Goal: Task Accomplishment & Management: Manage account settings

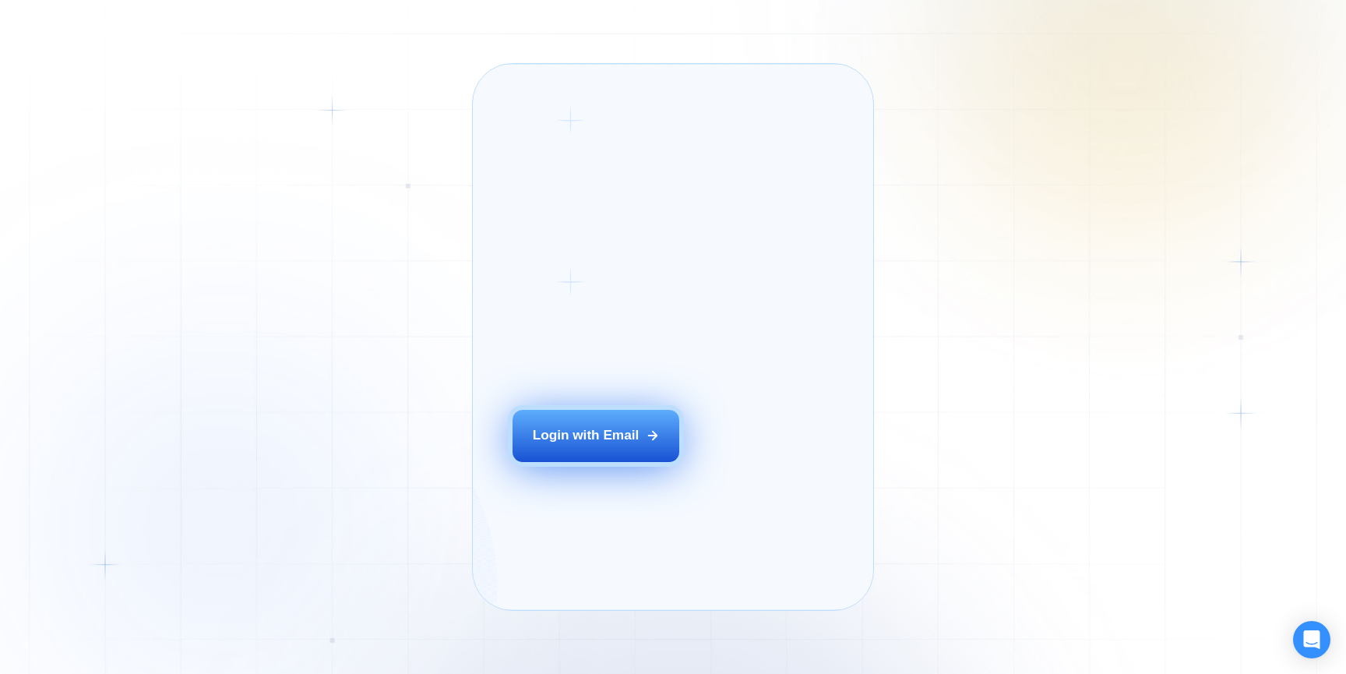
click at [601, 469] on div "Login ‍ Welcome to GigRadar. AI Business Manager for Agencies Login with Email" at bounding box center [617, 336] width 251 height 505
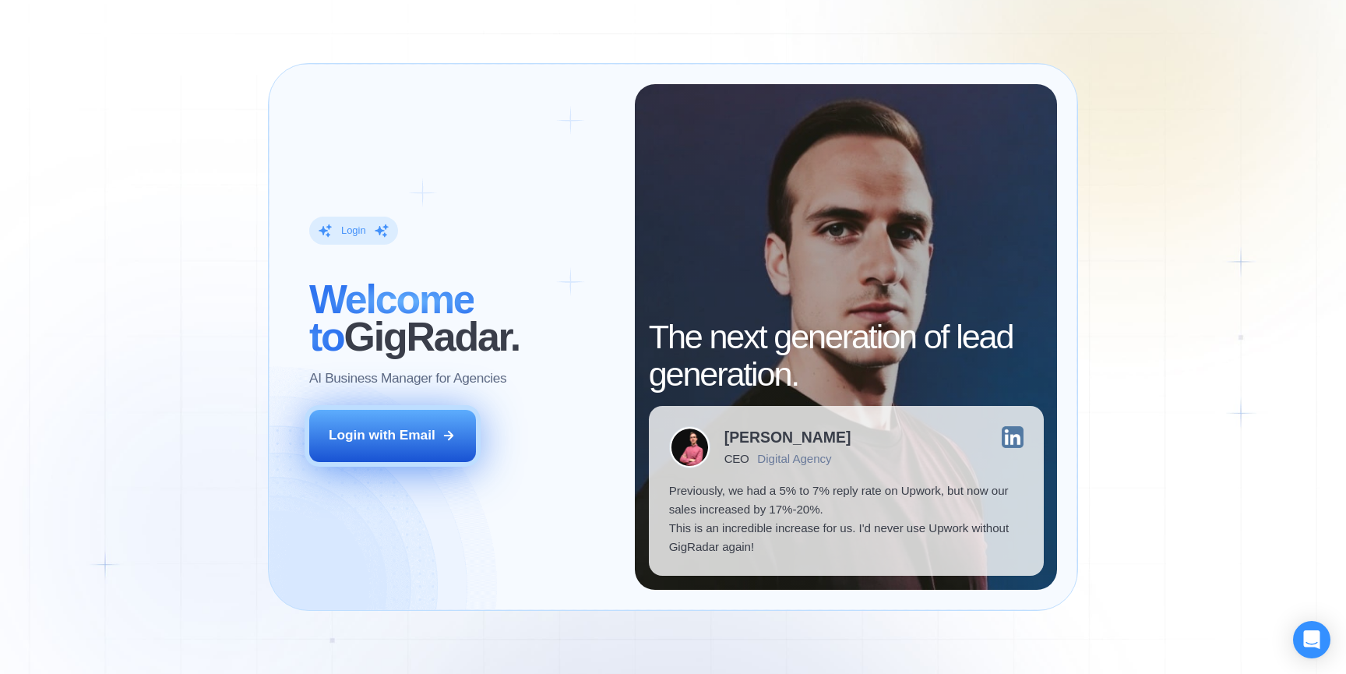
click at [421, 447] on button "Login with Email" at bounding box center [392, 436] width 167 height 52
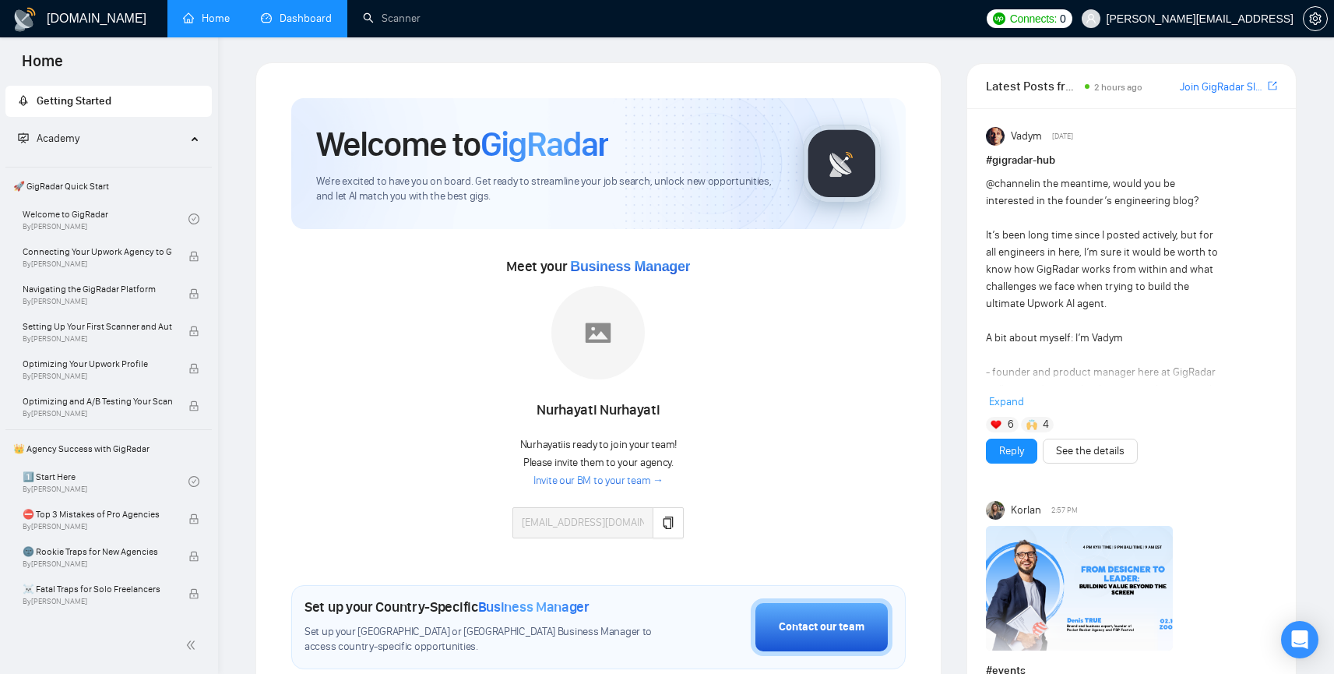
click at [307, 19] on link "Dashboard" at bounding box center [296, 18] width 71 height 13
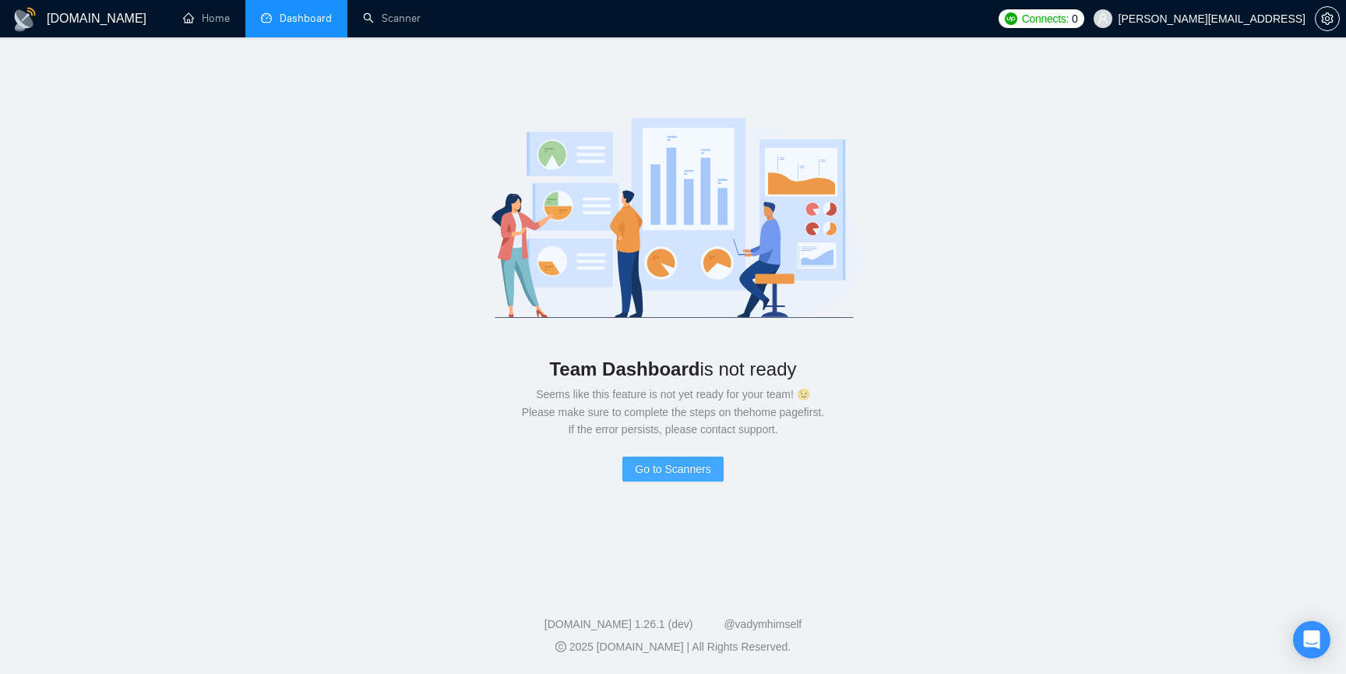
click at [678, 468] on span "Go to Scanners" at bounding box center [673, 468] width 76 height 17
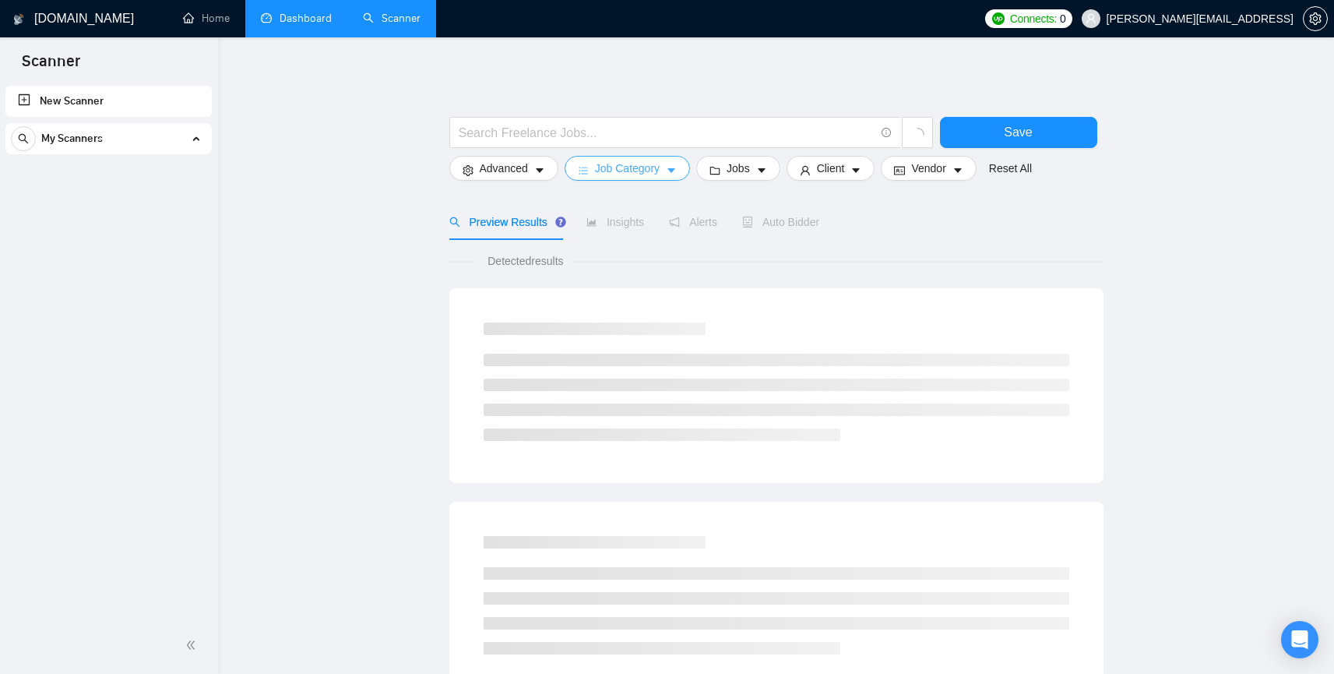
click at [656, 166] on span "Job Category" at bounding box center [627, 168] width 65 height 17
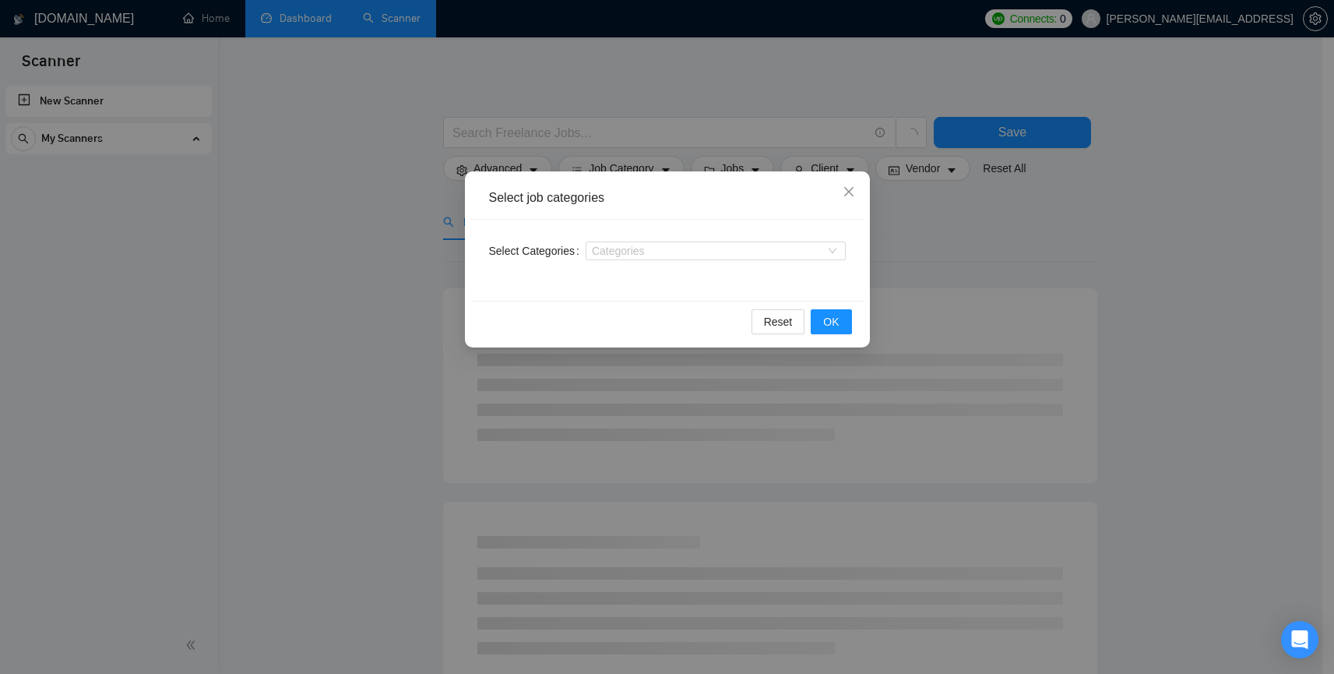
click at [601, 83] on div "Select job categories Select Categories Categories Reset OK" at bounding box center [667, 337] width 1334 height 674
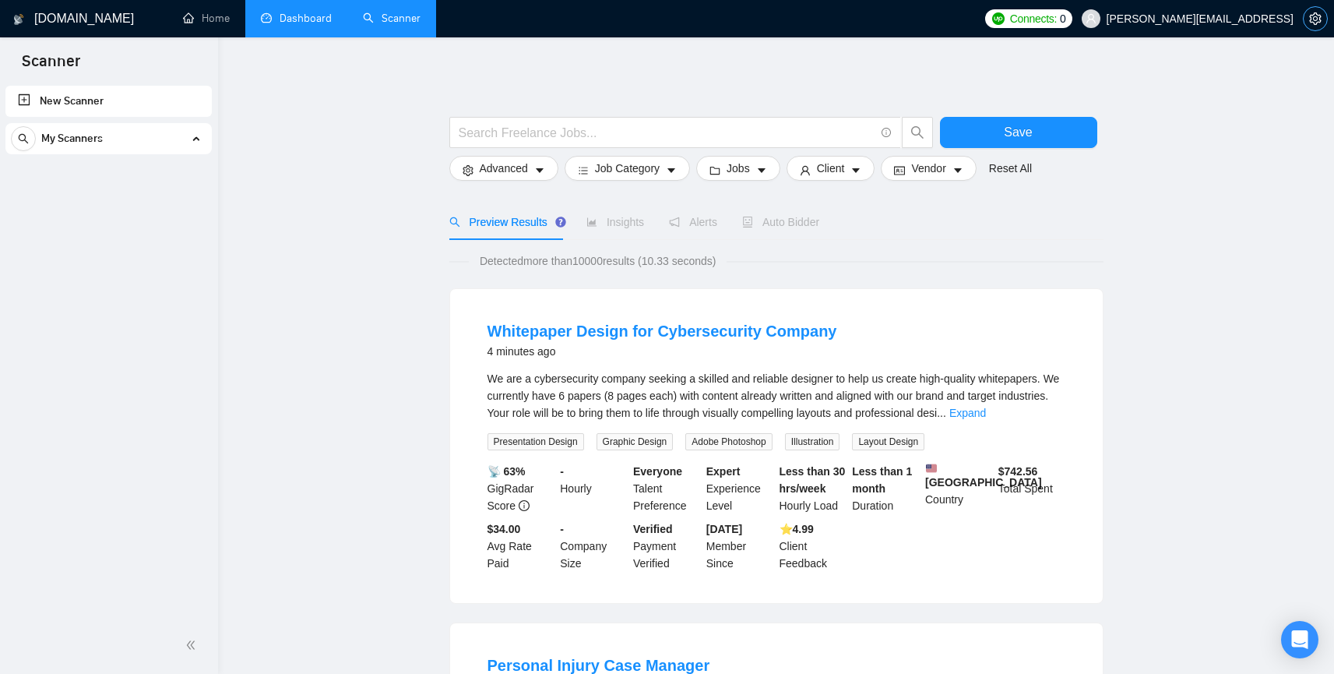
click at [1309, 16] on icon "setting" at bounding box center [1315, 18] width 12 height 12
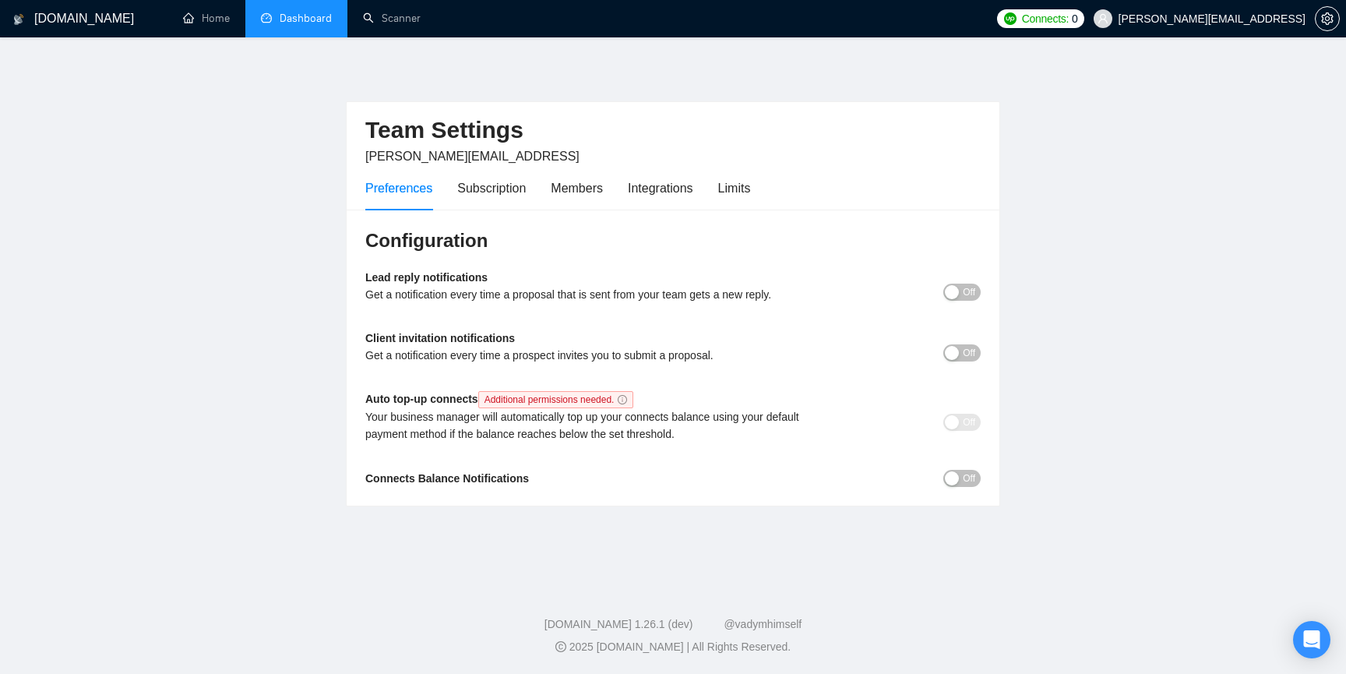
click at [503, 251] on h3 "Configuration" at bounding box center [672, 240] width 615 height 25
click at [506, 186] on div "Subscription" at bounding box center [491, 187] width 69 height 19
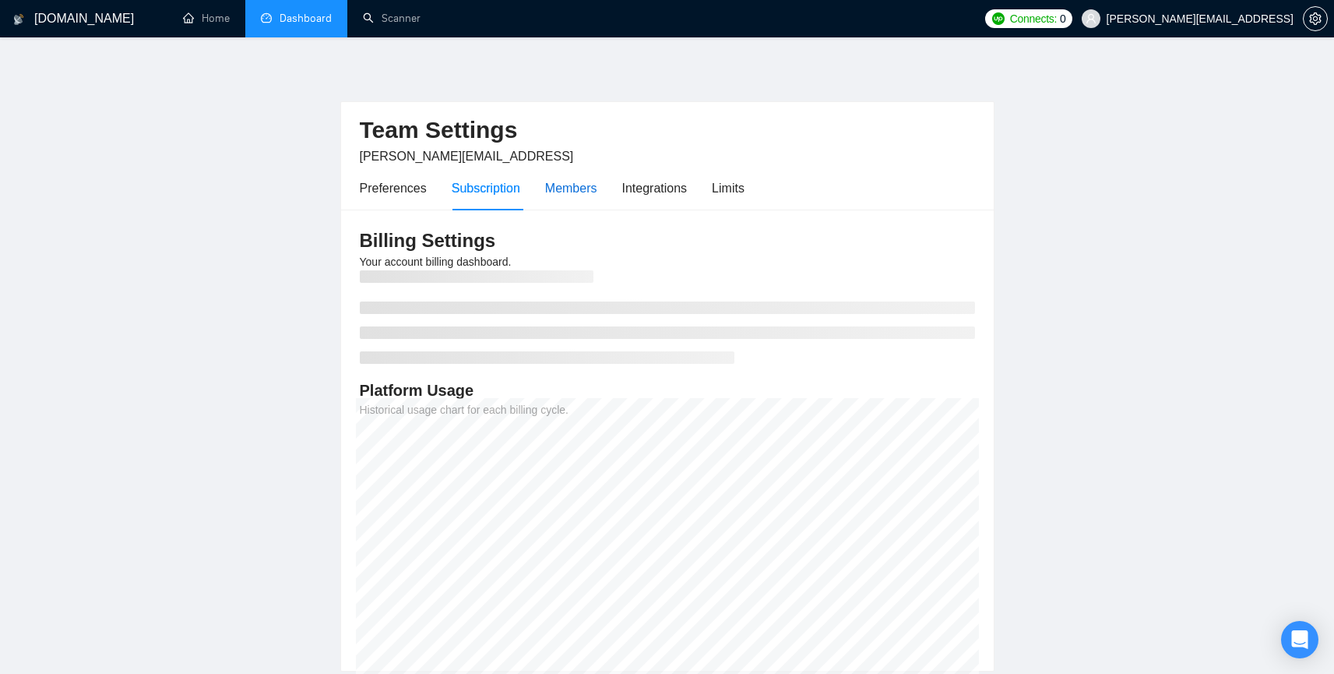
click at [585, 181] on div "Members" at bounding box center [571, 187] width 52 height 19
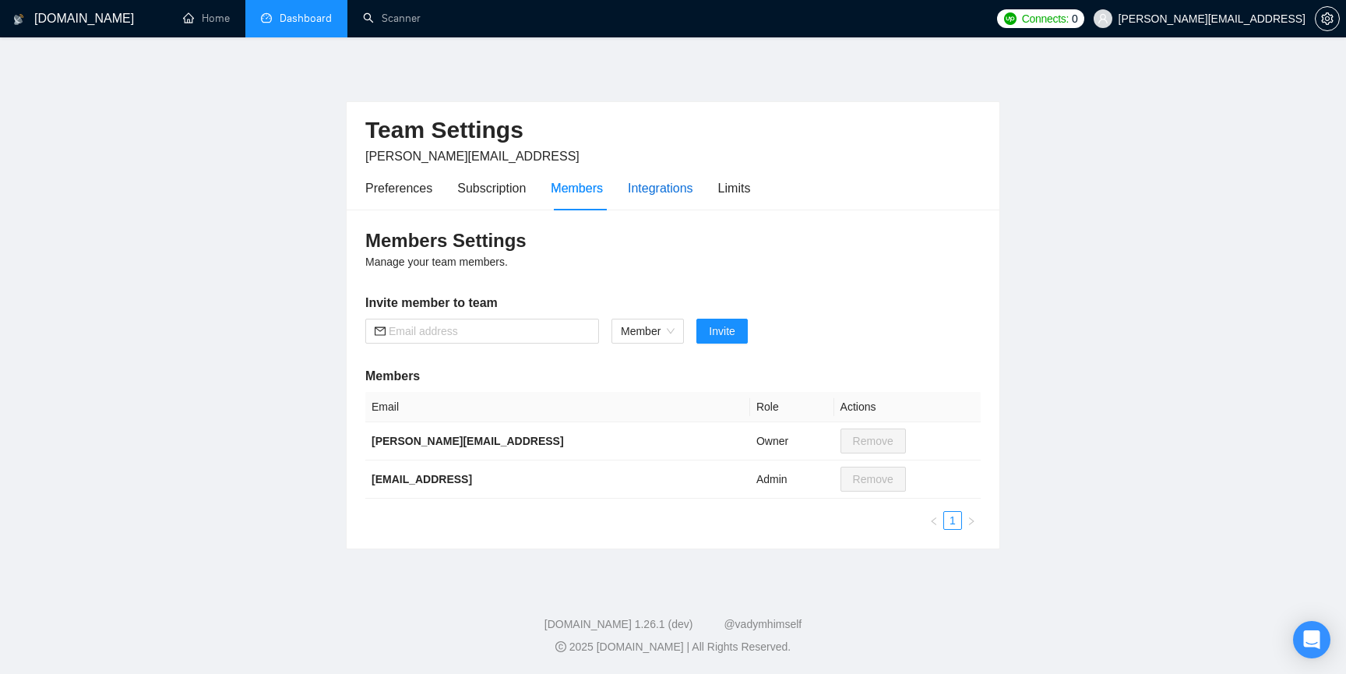
click at [685, 197] on div "Integrations" at bounding box center [660, 187] width 65 height 19
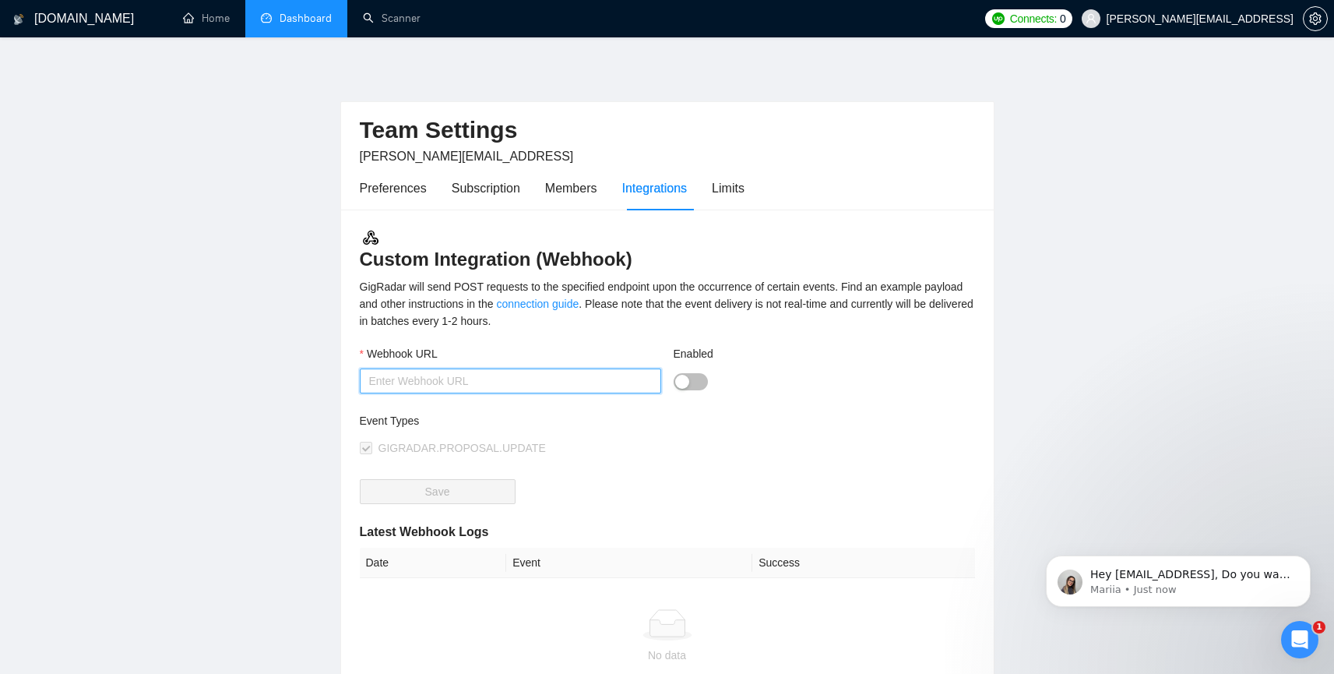
click at [538, 379] on input "Webhook URL" at bounding box center [510, 380] width 301 height 25
click at [734, 194] on div "Limits" at bounding box center [728, 187] width 33 height 19
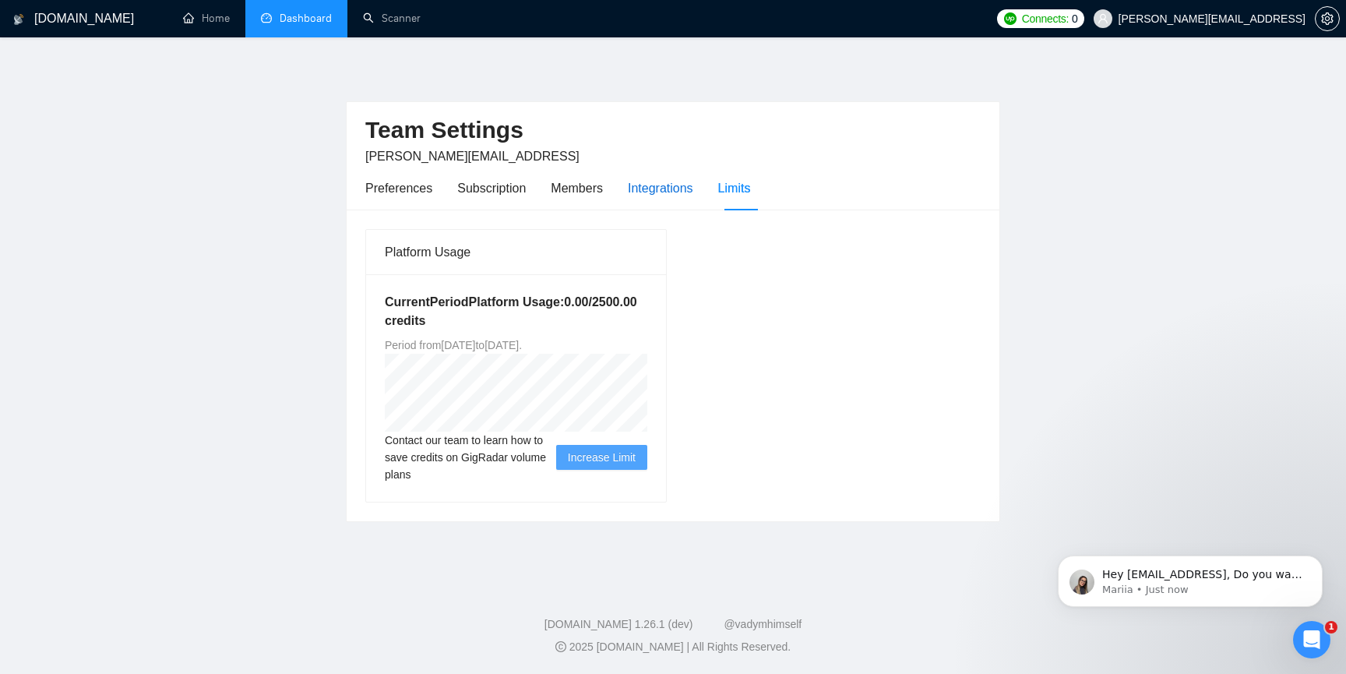
click at [678, 186] on div "Integrations" at bounding box center [660, 187] width 65 height 19
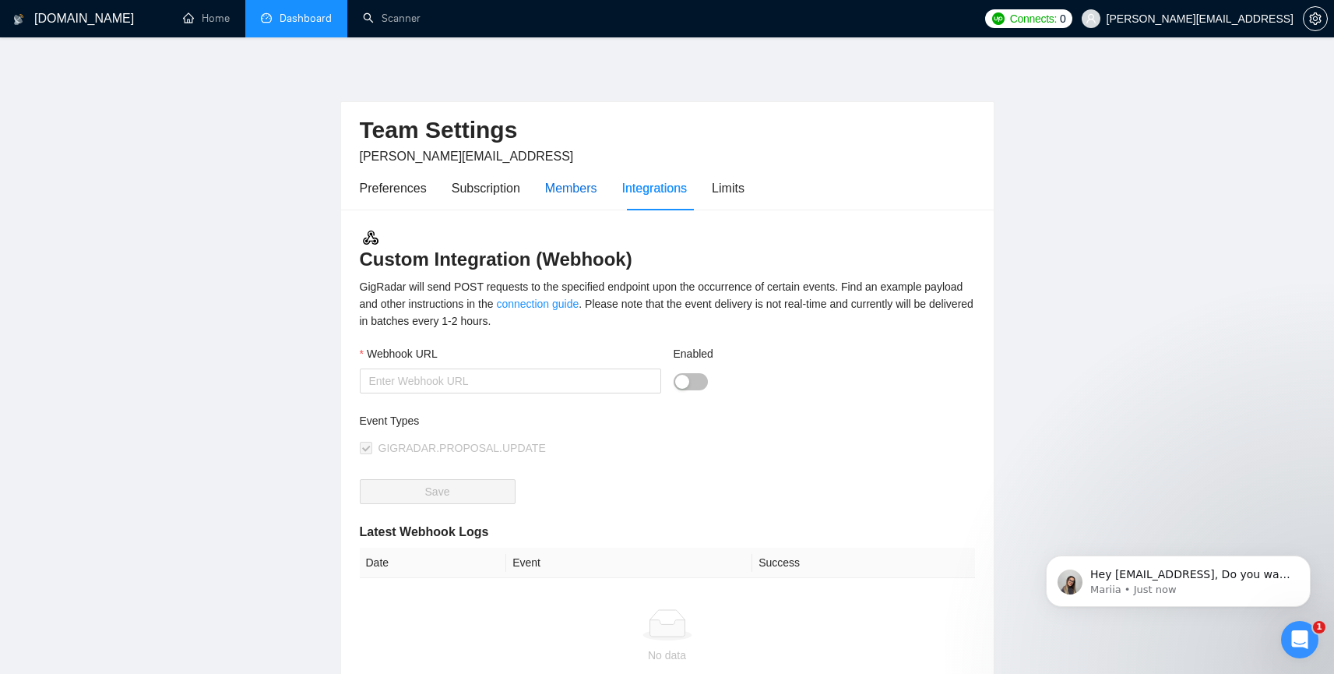
click at [582, 189] on div "Members" at bounding box center [571, 187] width 52 height 19
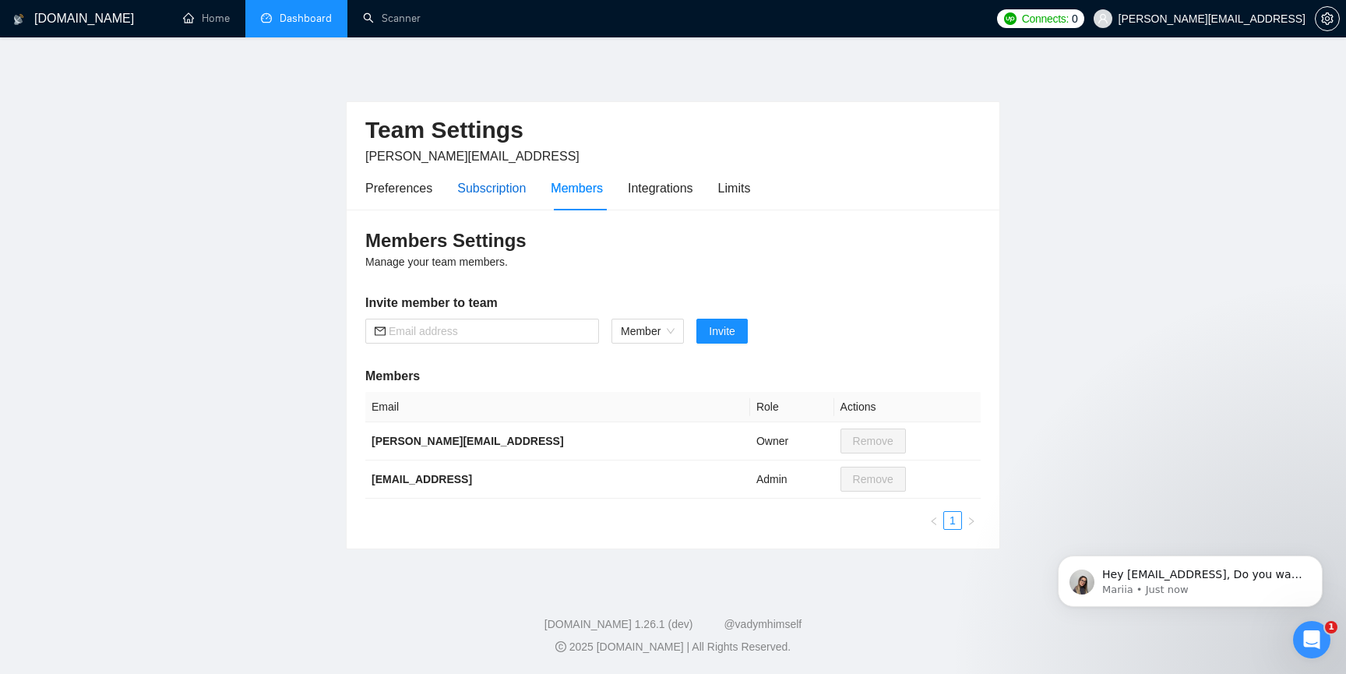
click at [491, 192] on div "Subscription" at bounding box center [491, 187] width 69 height 19
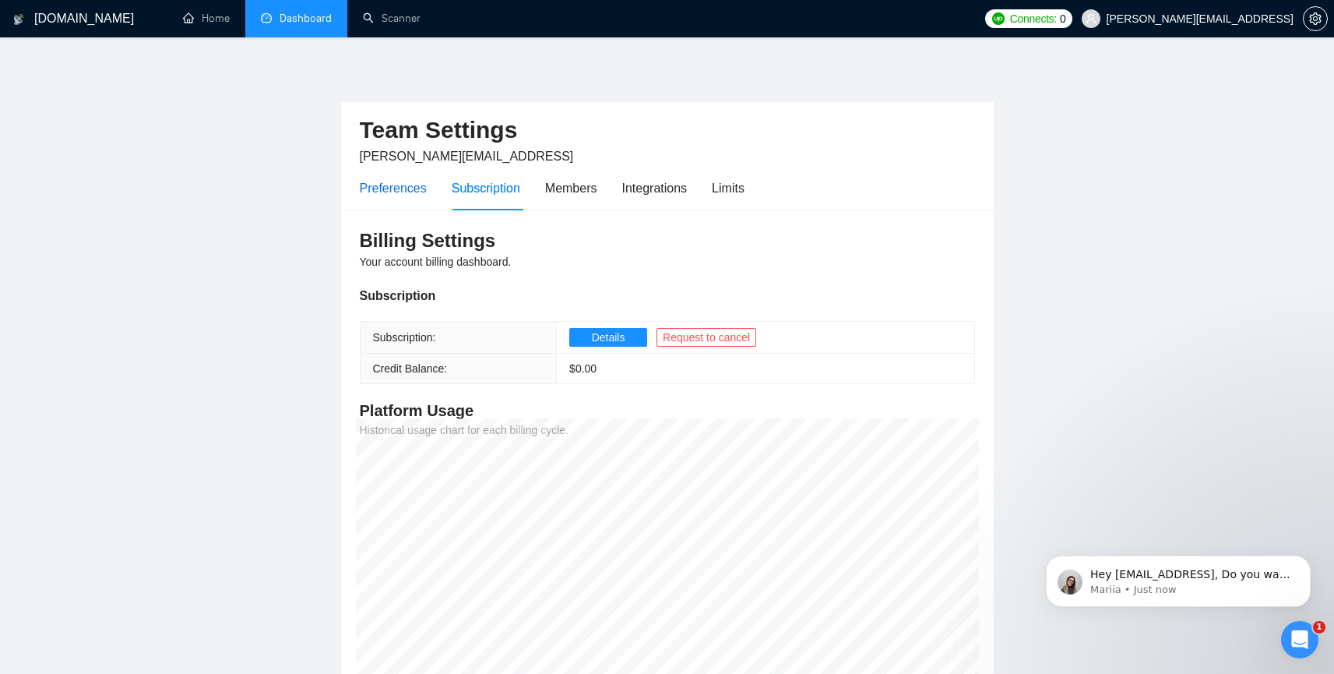
click at [398, 181] on div "Preferences" at bounding box center [393, 187] width 67 height 19
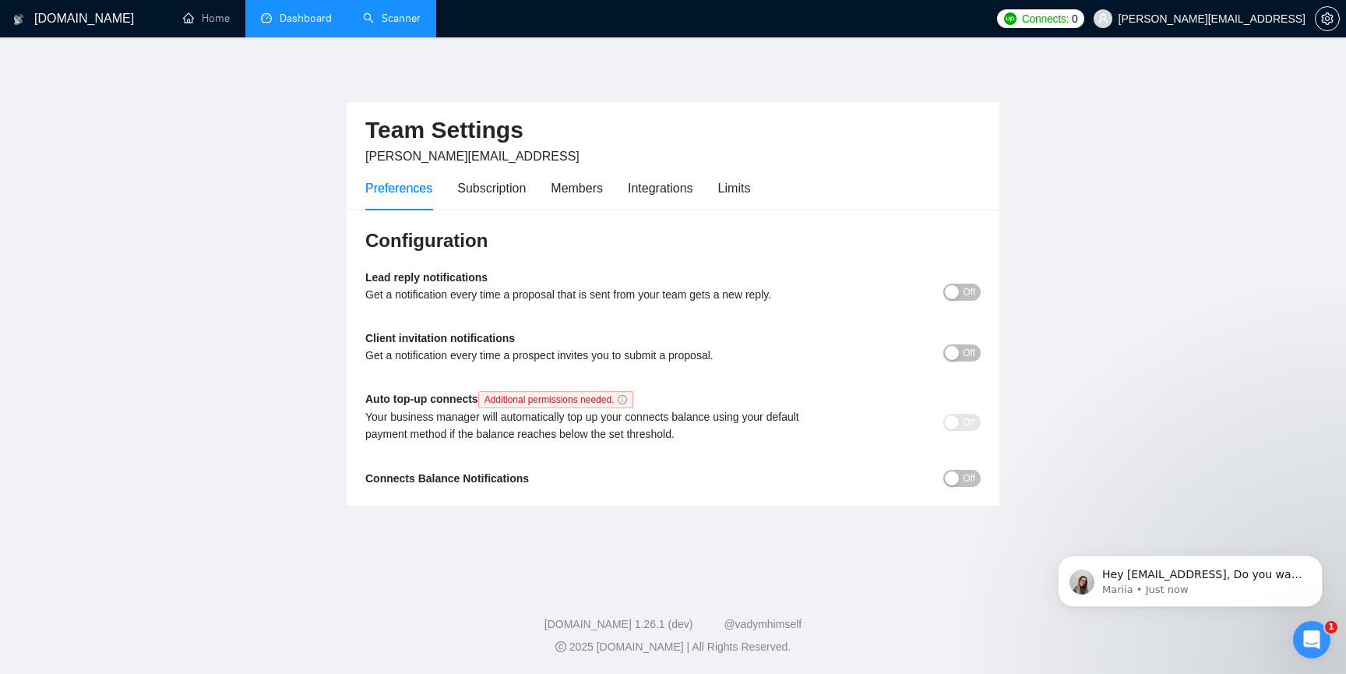
click at [396, 25] on link "Scanner" at bounding box center [392, 18] width 58 height 13
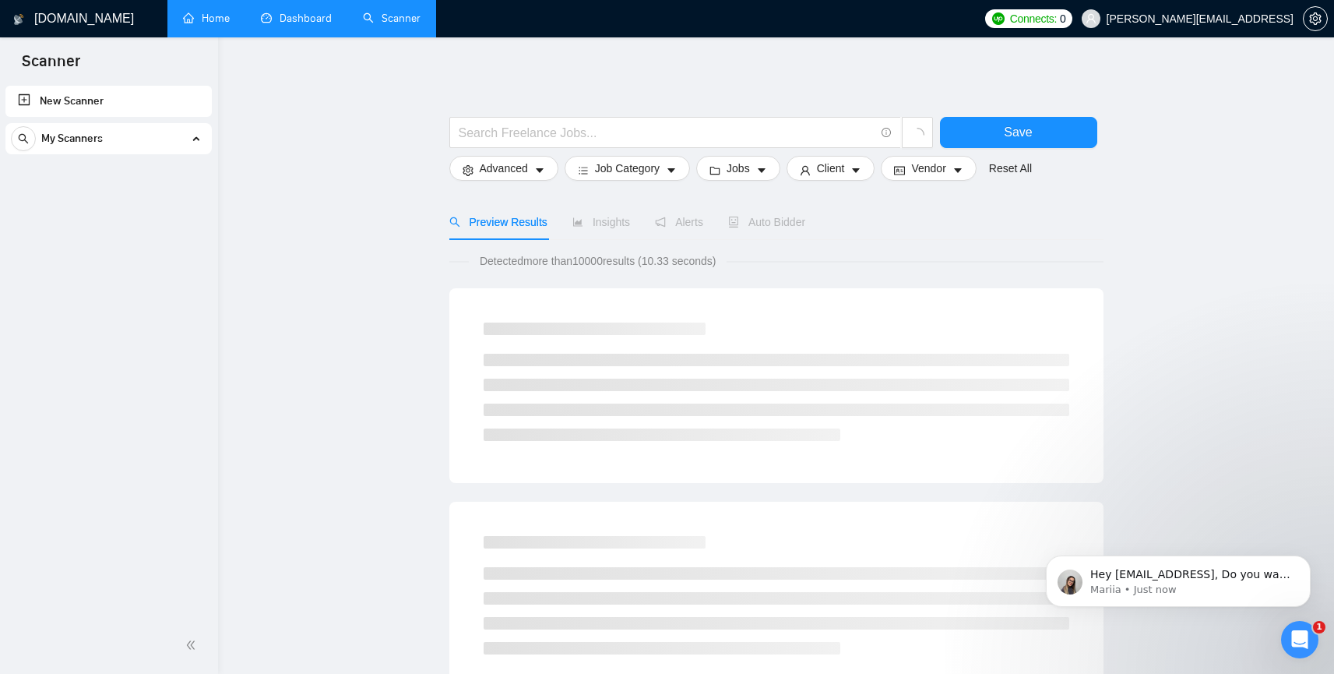
click at [193, 25] on link "Home" at bounding box center [206, 18] width 47 height 13
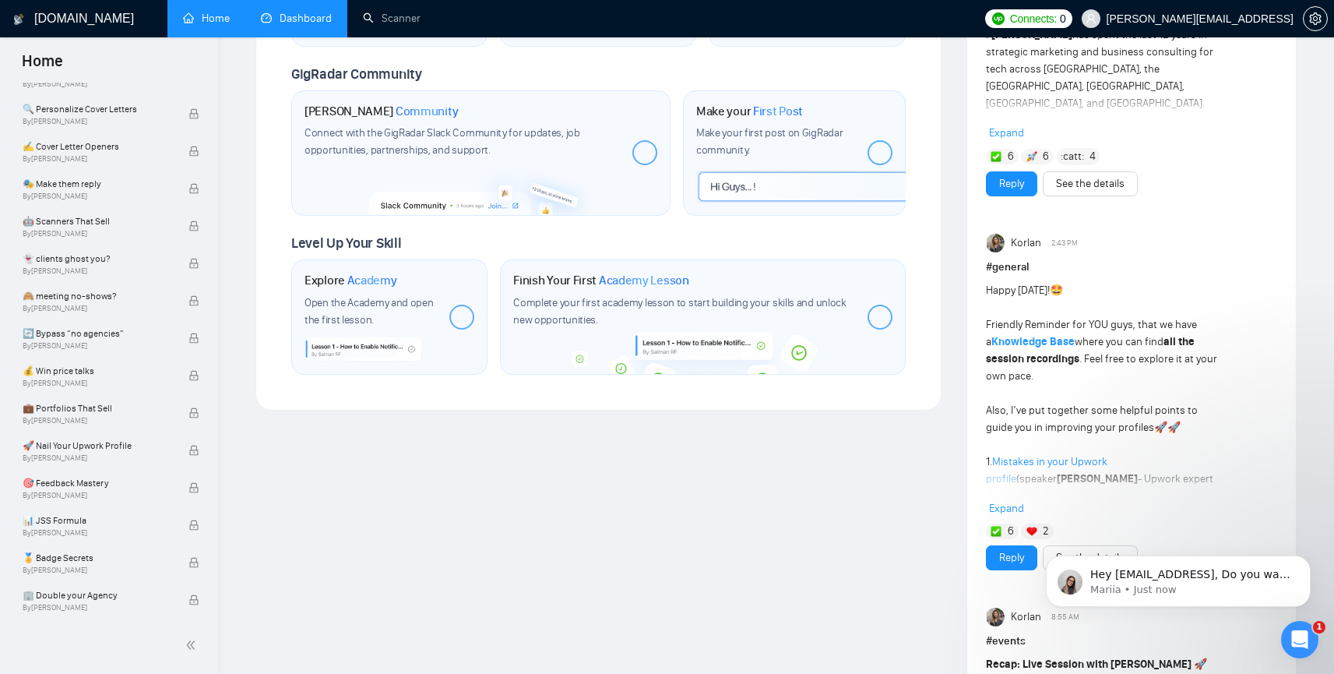
scroll to position [847, 0]
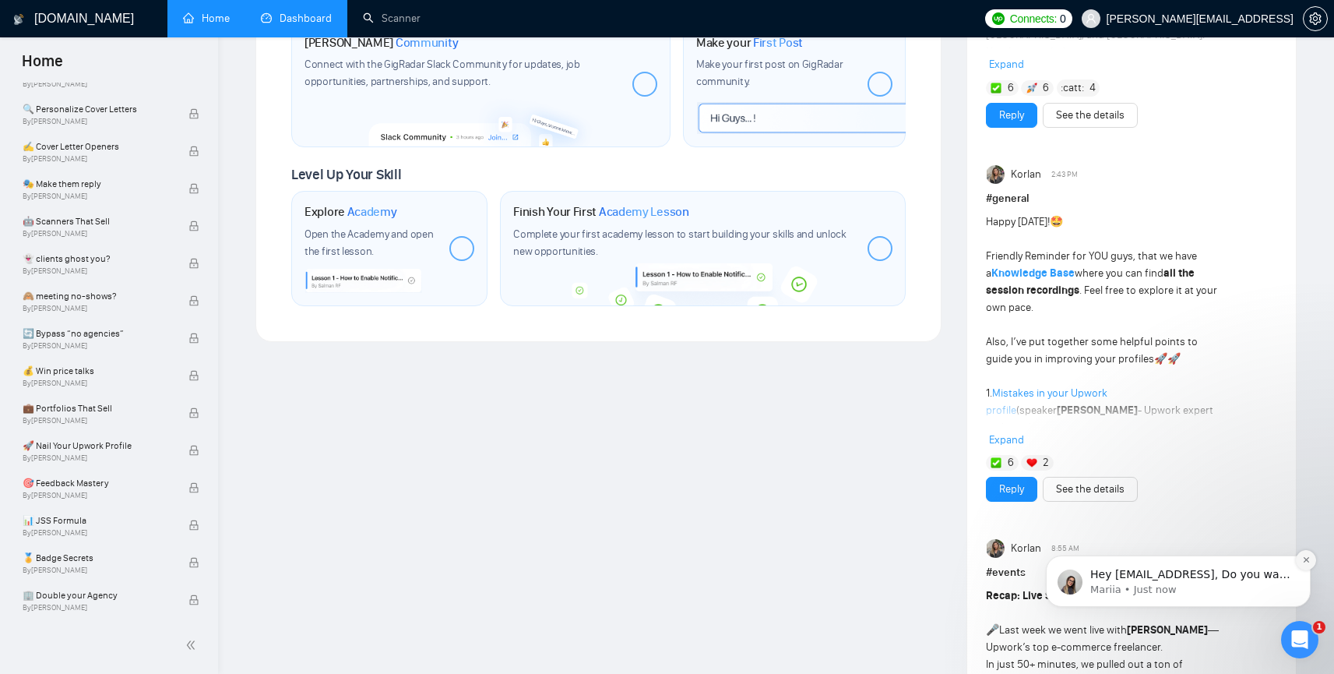
click at [1307, 558] on icon "Dismiss notification" at bounding box center [1305, 559] width 5 height 5
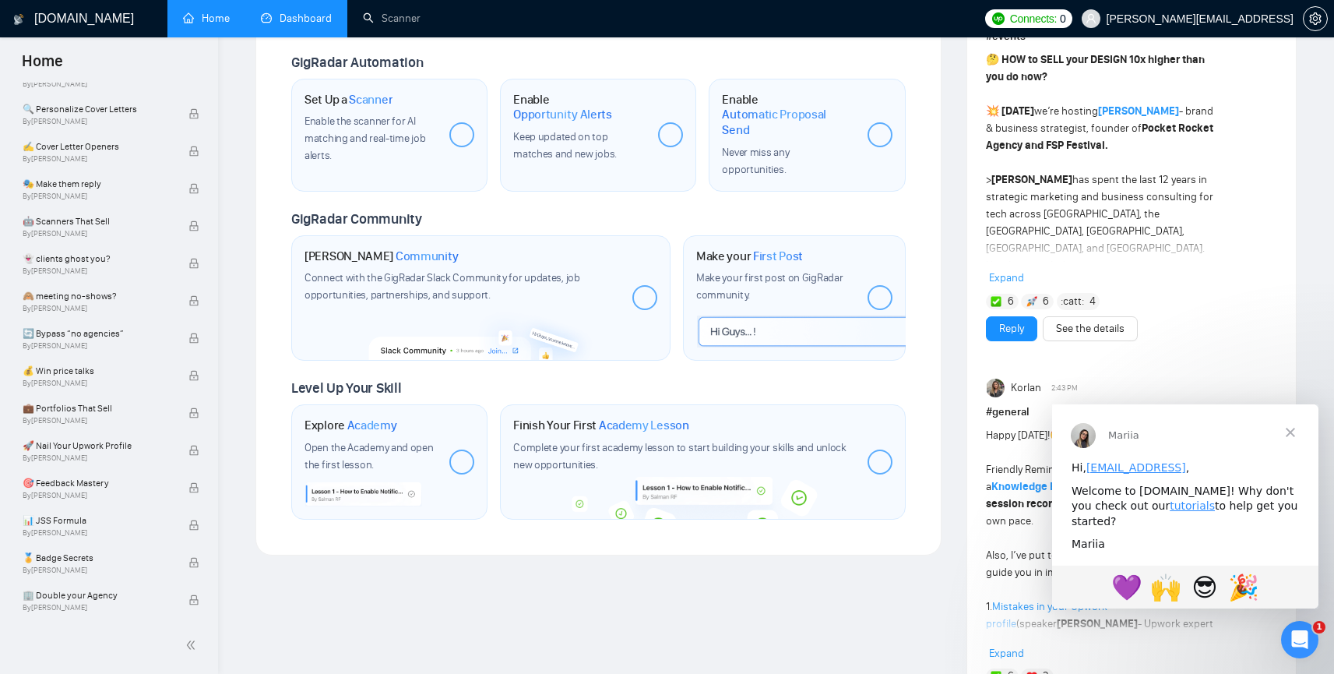
scroll to position [0, 0]
click at [1286, 430] on span "Close" at bounding box center [1290, 432] width 56 height 56
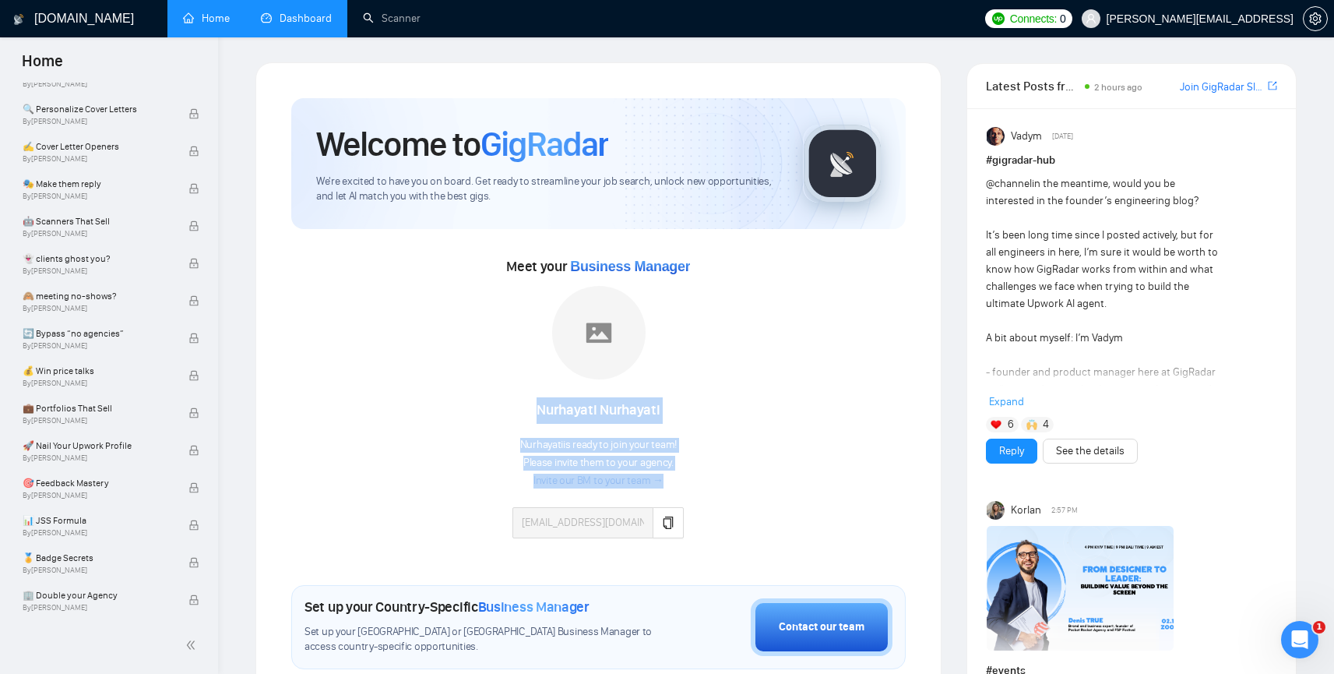
drag, startPoint x: 540, startPoint y: 410, endPoint x: 681, endPoint y: 404, distance: 141.8
click at [681, 404] on div "Meet your Business Manager [PERSON_NAME] is ready to join your team! Please inv…" at bounding box center [598, 404] width 614 height 300
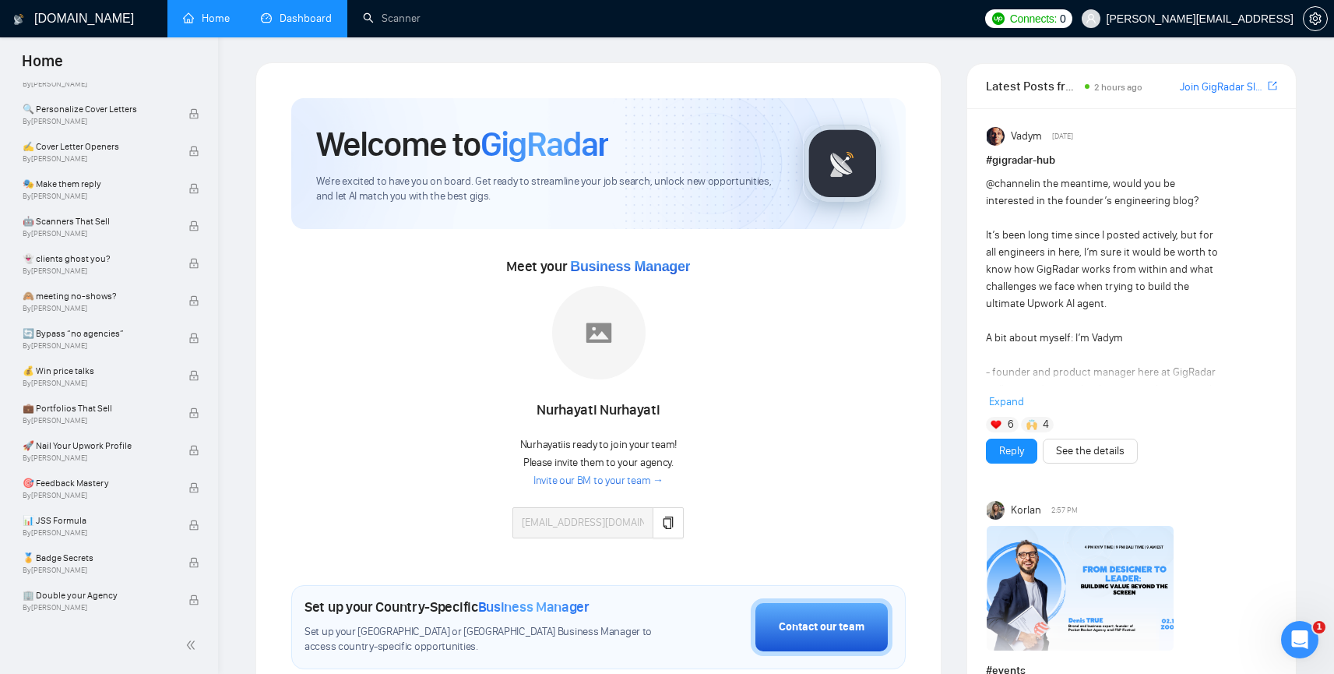
click at [682, 407] on div "Meet your Business Manager [PERSON_NAME] is ready to join your team! Please inv…" at bounding box center [598, 404] width 614 height 300
drag, startPoint x: 532, startPoint y: 408, endPoint x: 686, endPoint y: 476, distance: 168.4
click at [660, 419] on div "[PERSON_NAME]" at bounding box center [597, 410] width 171 height 26
click at [688, 477] on div "Meet your Business Manager [PERSON_NAME] is ready to join your team! Please inv…" at bounding box center [598, 404] width 614 height 300
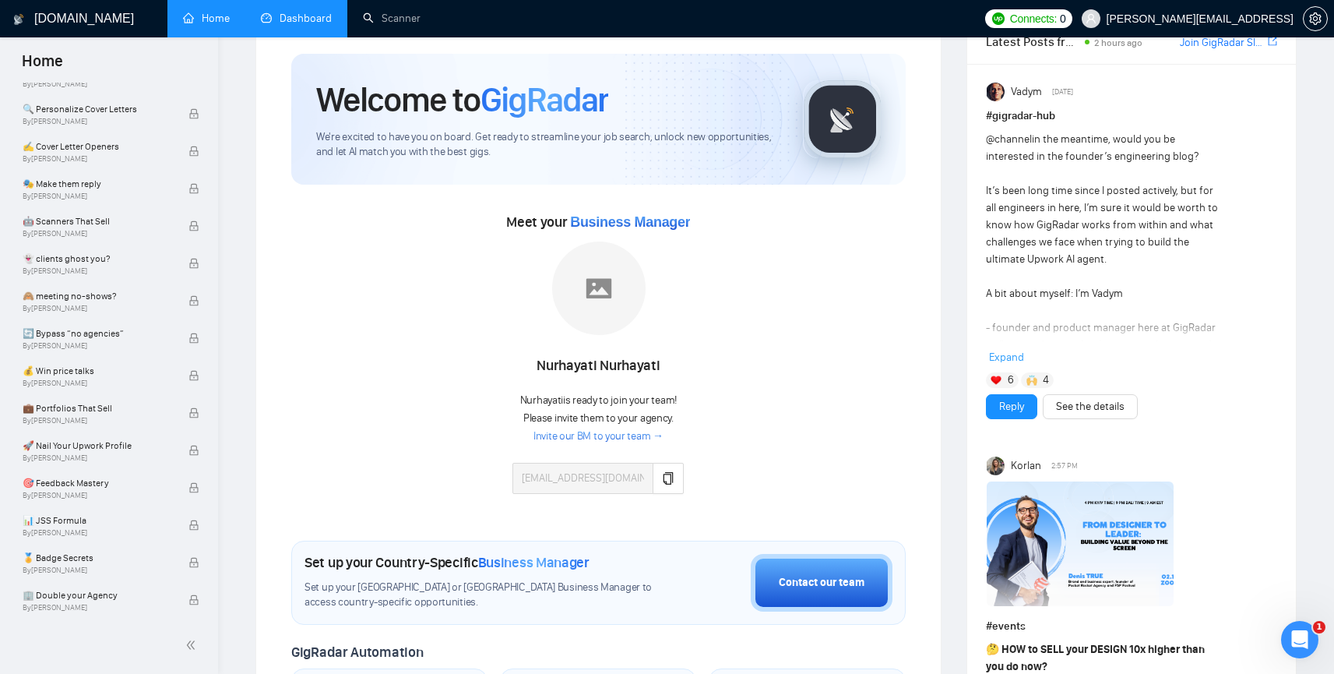
scroll to position [27, 0]
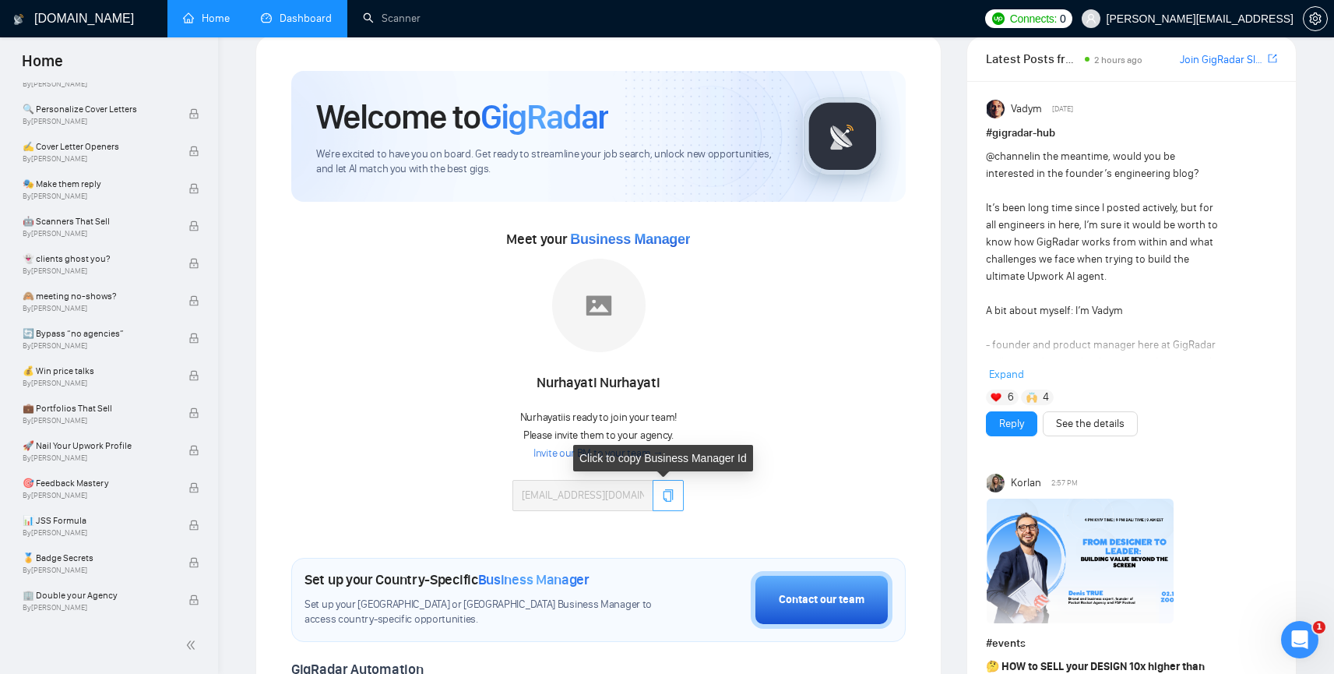
click at [665, 495] on icon "copy" at bounding box center [668, 495] width 12 height 12
click at [599, 453] on link "Invite our BM to your team →" at bounding box center [598, 453] width 130 height 15
